Goal: Check status: Check status

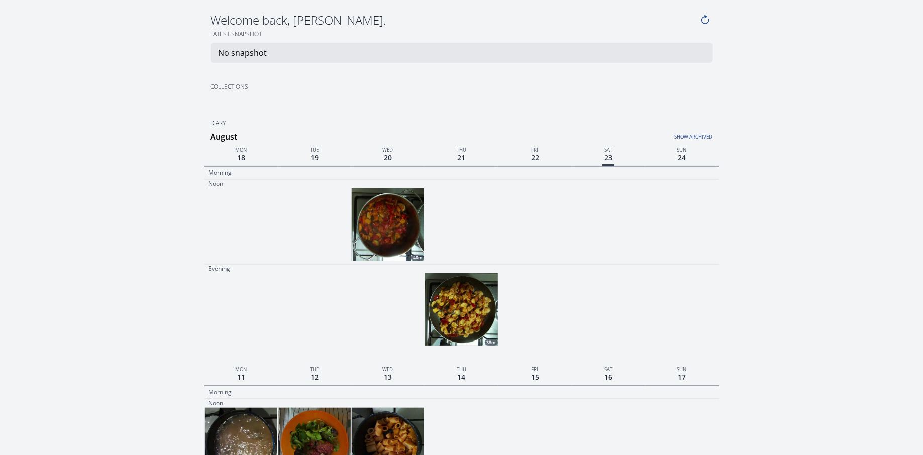
click at [471, 308] on img at bounding box center [461, 309] width 72 height 72
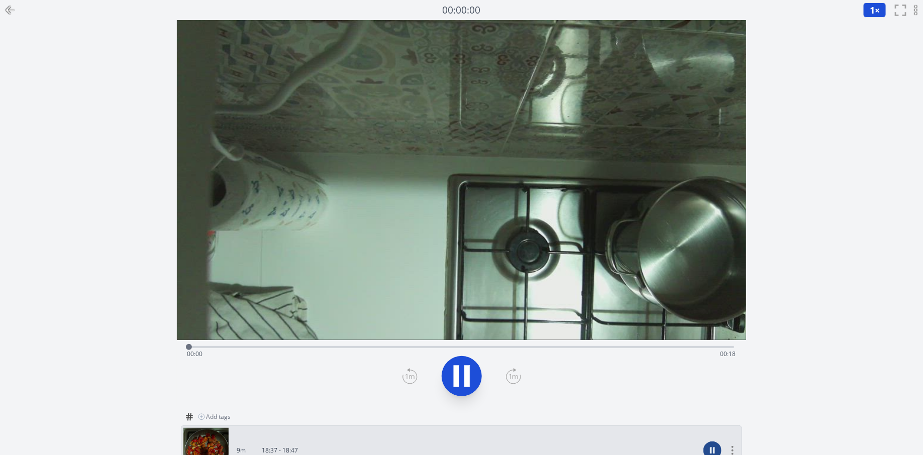
click at [419, 345] on div "Time elapsed: 00:00 Time remaining: 00:18" at bounding box center [461, 346] width 545 height 12
click at [506, 351] on div "Time elapsed: 00:07 Time remaining: 00:11" at bounding box center [461, 354] width 549 height 16
click at [585, 351] on div "Time elapsed: 00:10 Time remaining: 00:08" at bounding box center [461, 354] width 549 height 16
